Goal: Task Accomplishment & Management: Manage account settings

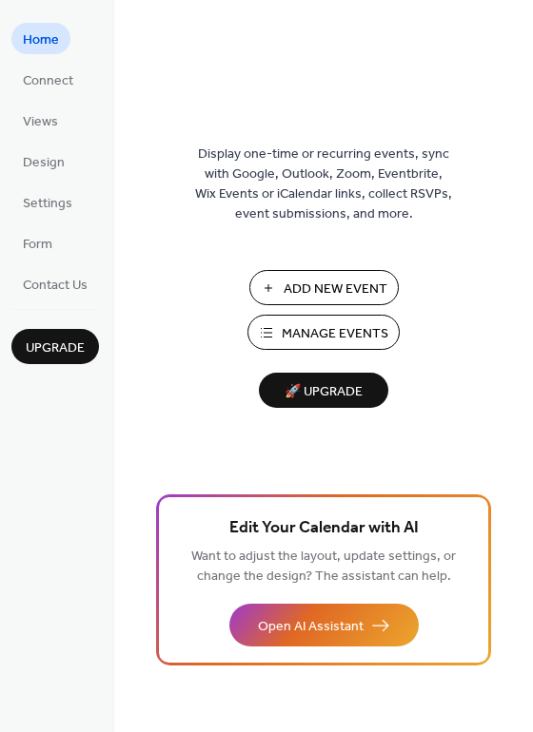
click at [359, 280] on span "Add New Event" at bounding box center [335, 290] width 104 height 20
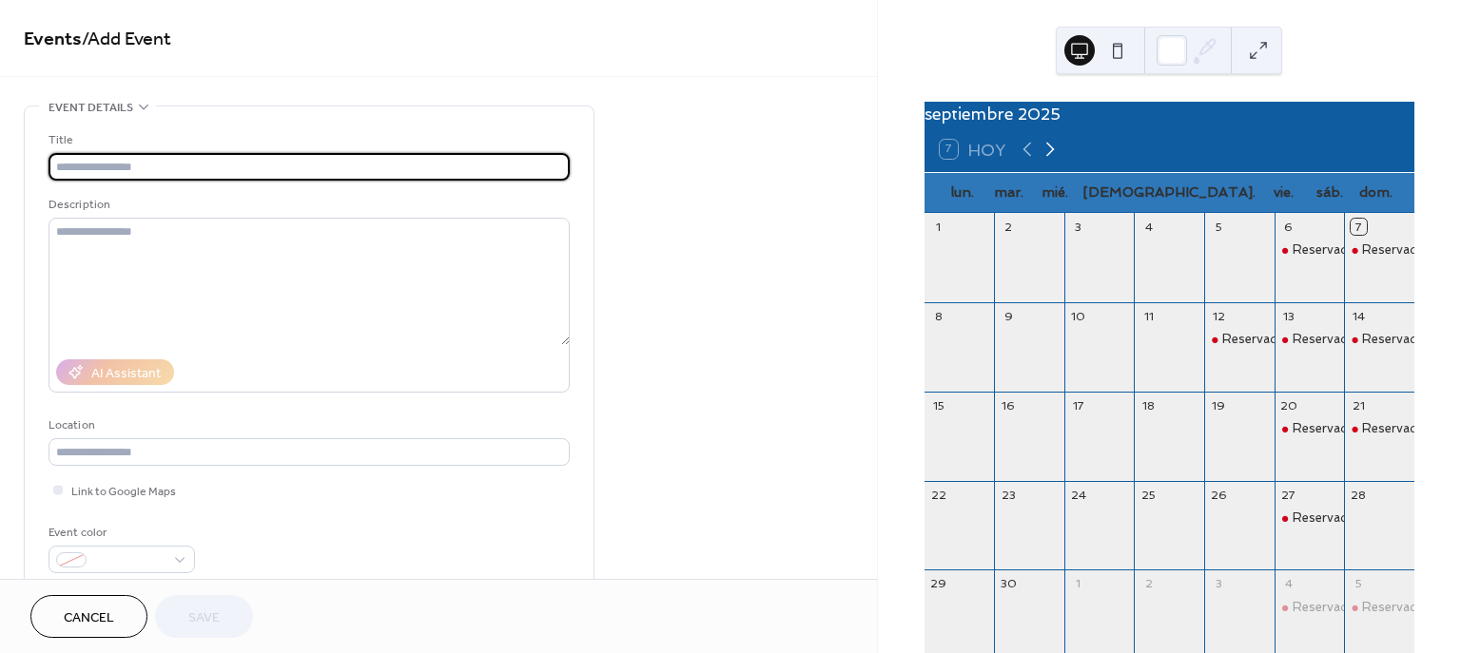
click at [1054, 157] on icon at bounding box center [1050, 150] width 9 height 14
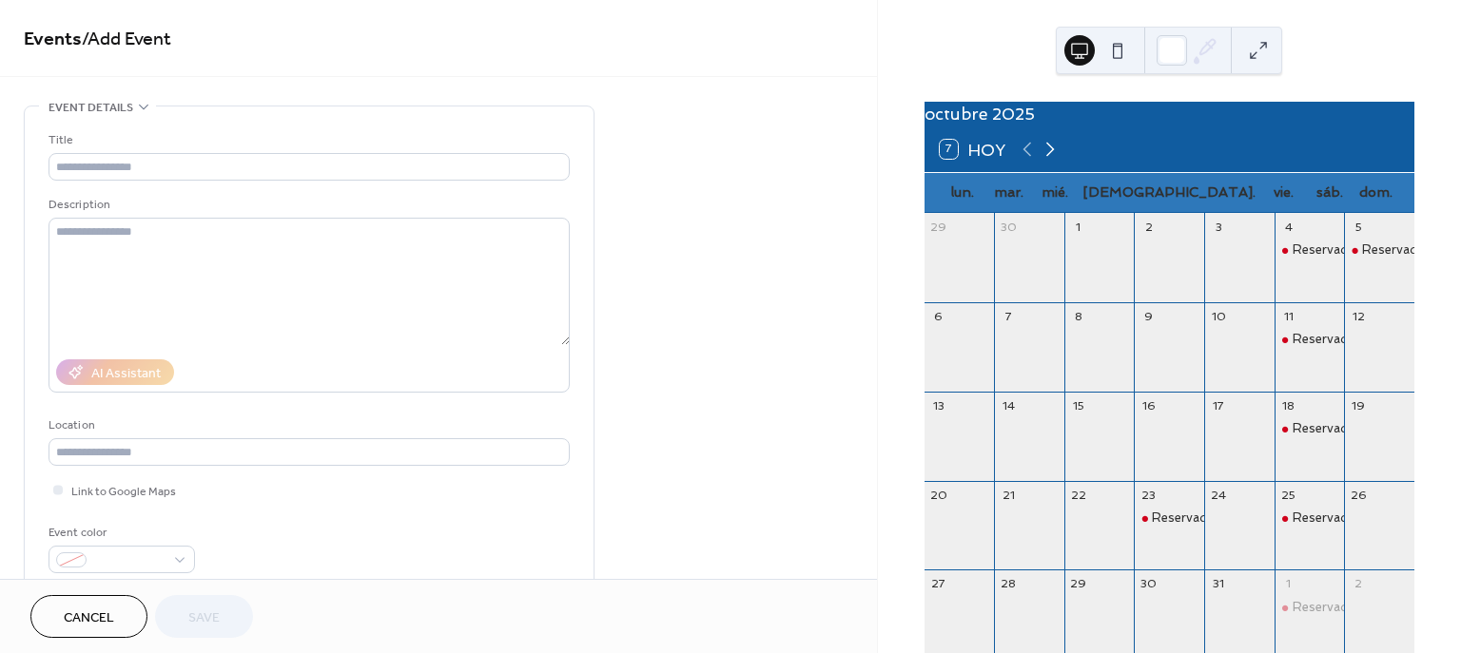
click at [1054, 157] on icon at bounding box center [1050, 150] width 9 height 14
